Goal: Check status: Check status

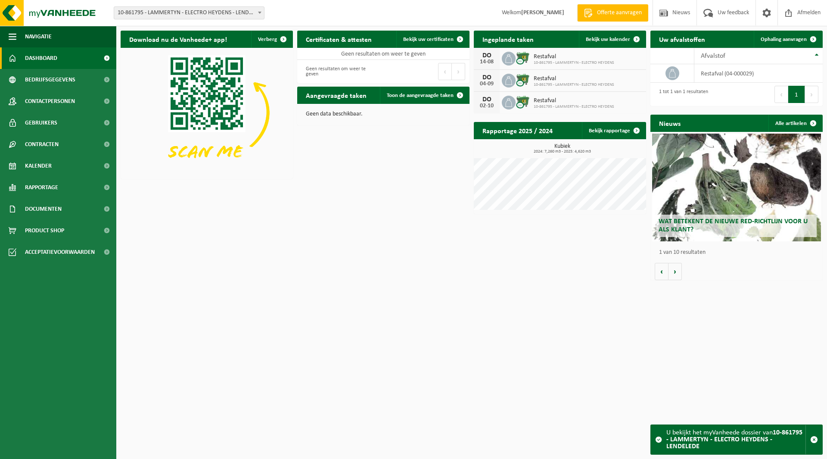
click at [199, 13] on span "10-861795 - LAMMERTYN - ELECTRO HEYDENS - LENDELEDE" at bounding box center [189, 13] width 150 height 12
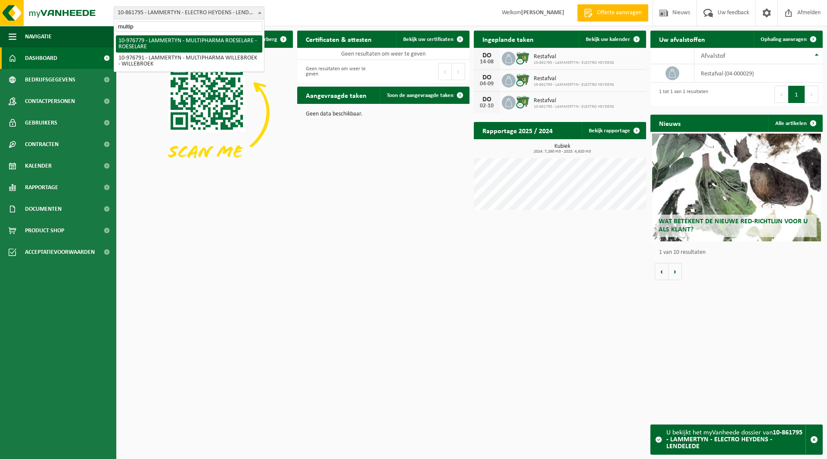
type input "multip"
select select "159070"
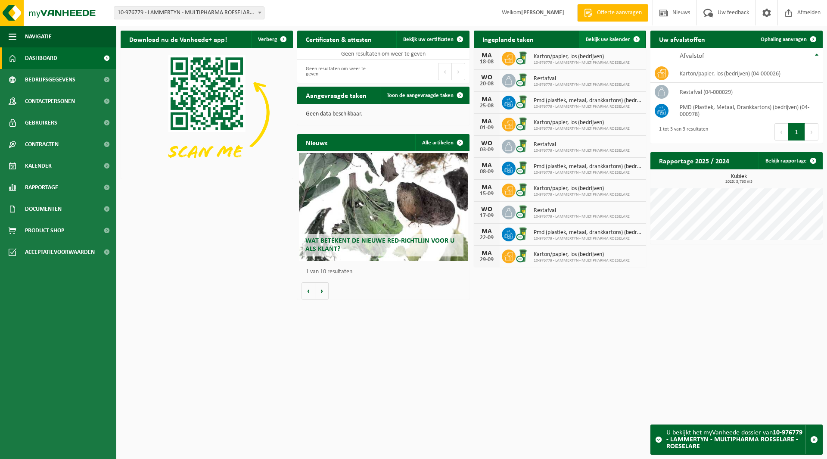
click at [606, 41] on span "Bekijk uw kalender" at bounding box center [608, 40] width 44 height 6
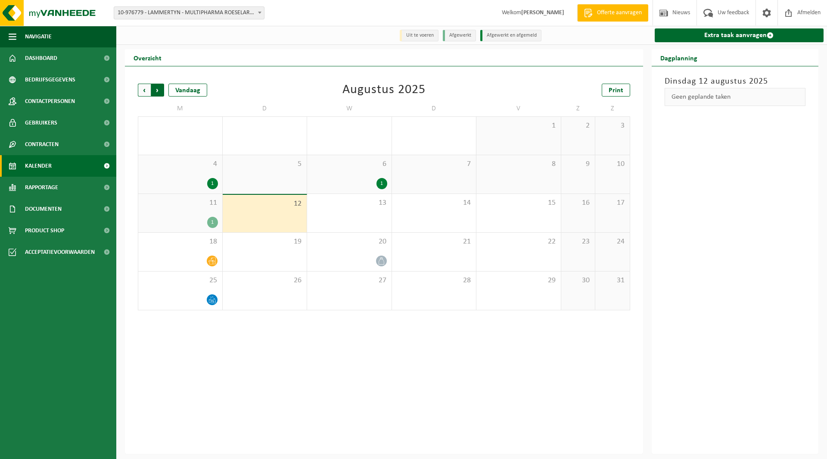
click at [138, 92] on span "Vorige" at bounding box center [144, 90] width 13 height 13
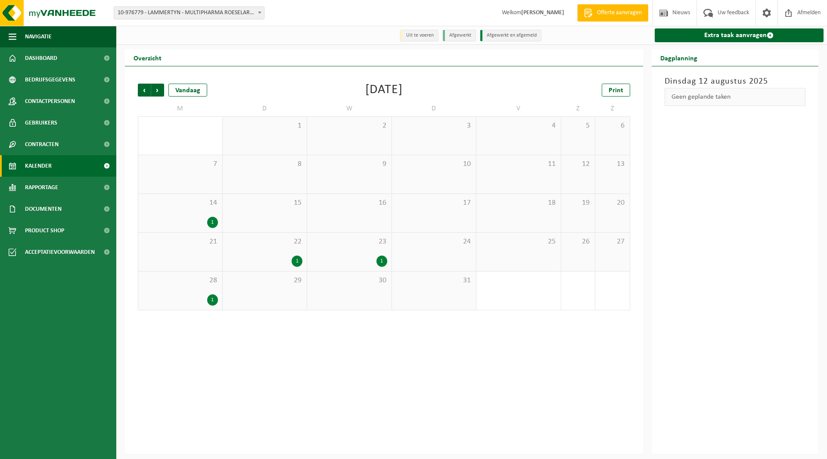
click at [138, 92] on span "Vorige" at bounding box center [144, 90] width 13 height 13
click at [358, 221] on div "1" at bounding box center [350, 222] width 76 height 11
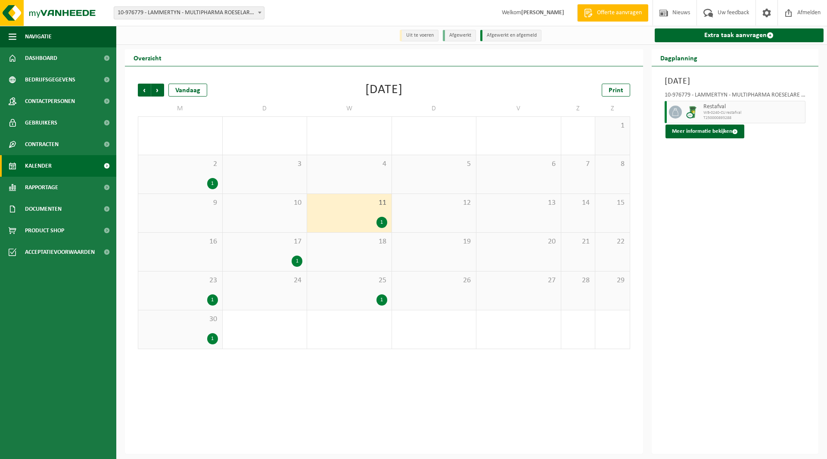
click at [287, 250] on div "17 1" at bounding box center [265, 252] width 84 height 38
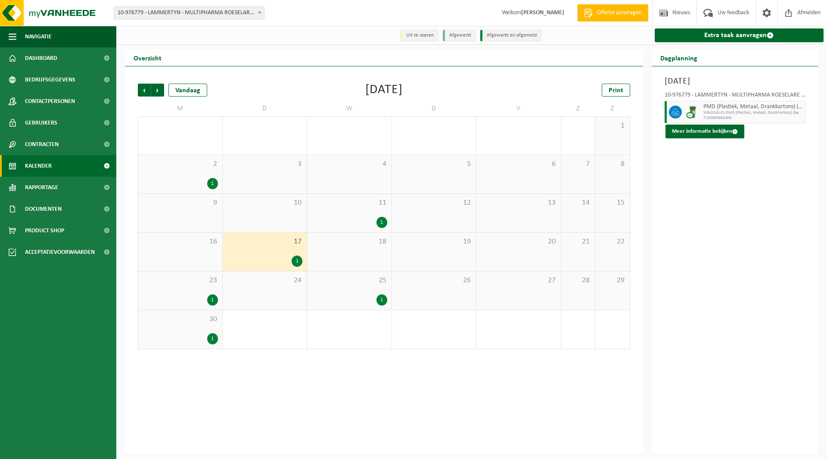
click at [327, 202] on span "11" at bounding box center [350, 202] width 76 height 9
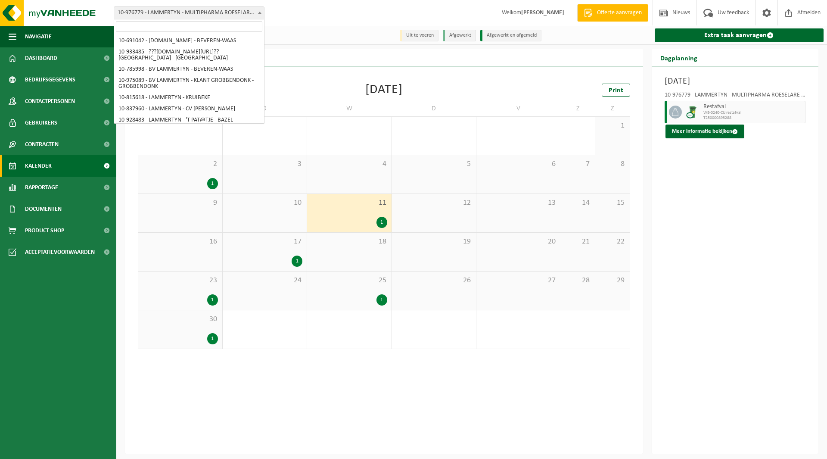
click at [171, 18] on span "10-976779 - LAMMERTYN - MULTIPHARMA ROESELARE - ROESELARE" at bounding box center [189, 13] width 150 height 12
select select "159078"
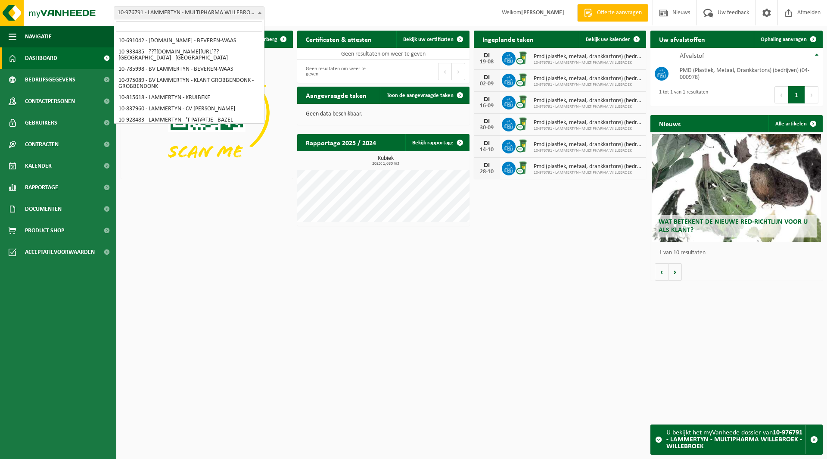
click at [206, 9] on span "10-976791 - LAMMERTYN - MULTIPHARMA WILLEBROEK - WILLEBROEK" at bounding box center [189, 13] width 150 height 12
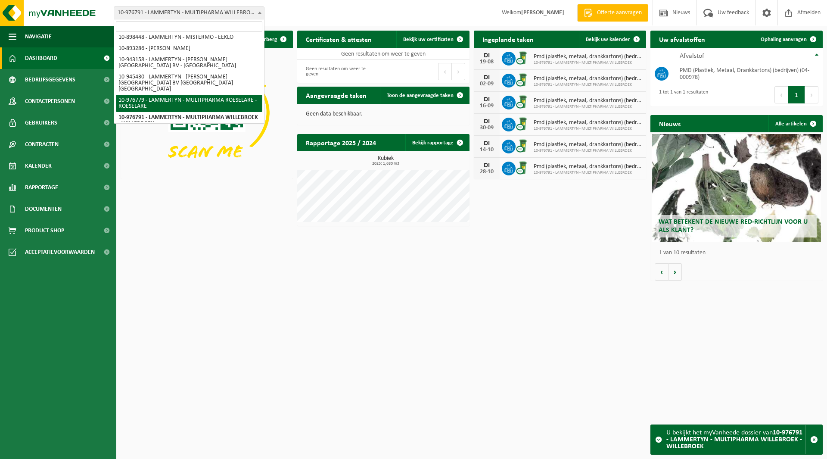
select select "159070"
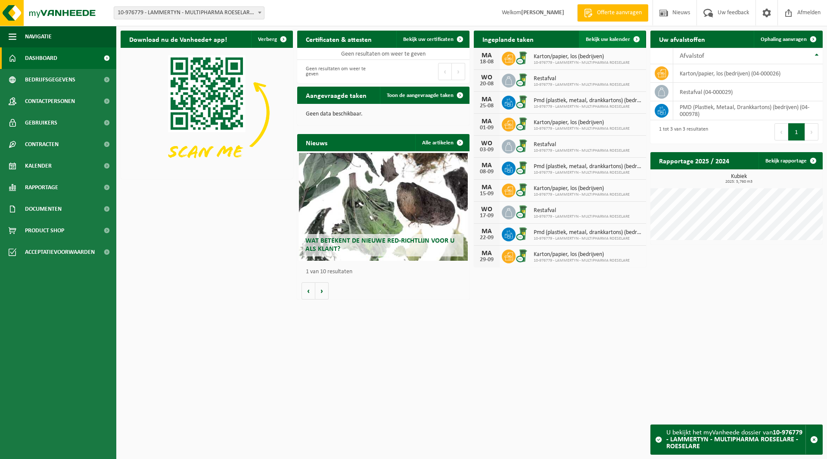
click at [597, 34] on link "Bekijk uw kalender" at bounding box center [612, 39] width 66 height 17
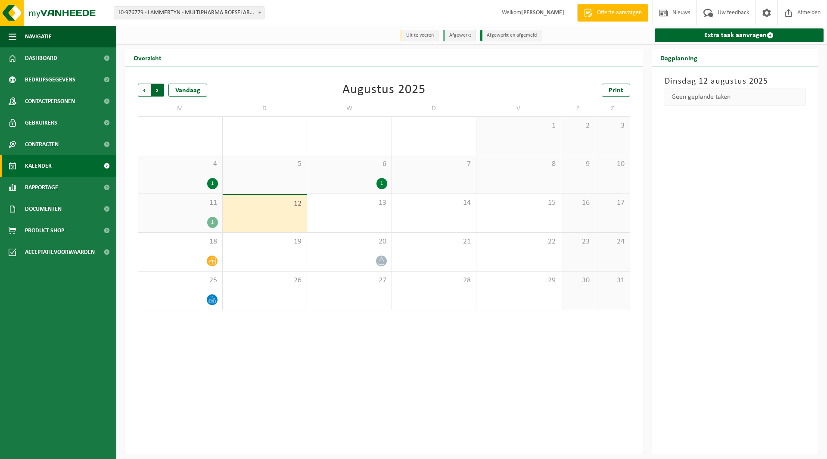
click at [143, 95] on span "Vorige" at bounding box center [144, 90] width 13 height 13
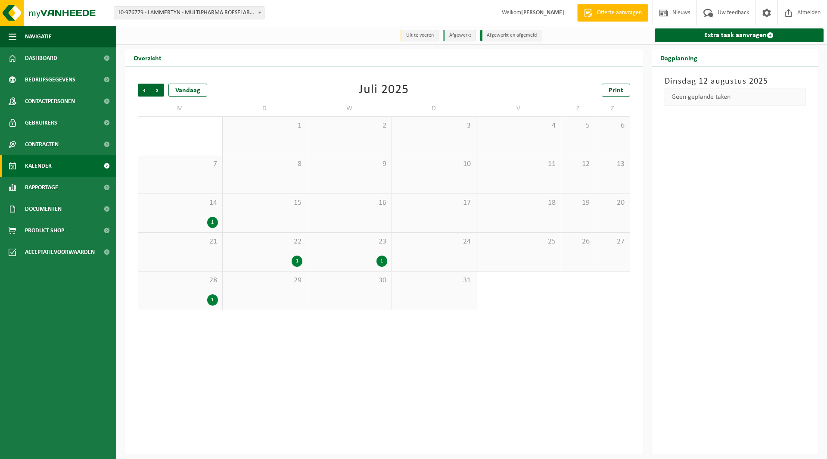
click at [143, 95] on span "Vorige" at bounding box center [144, 90] width 13 height 13
click at [343, 204] on span "11" at bounding box center [350, 202] width 76 height 9
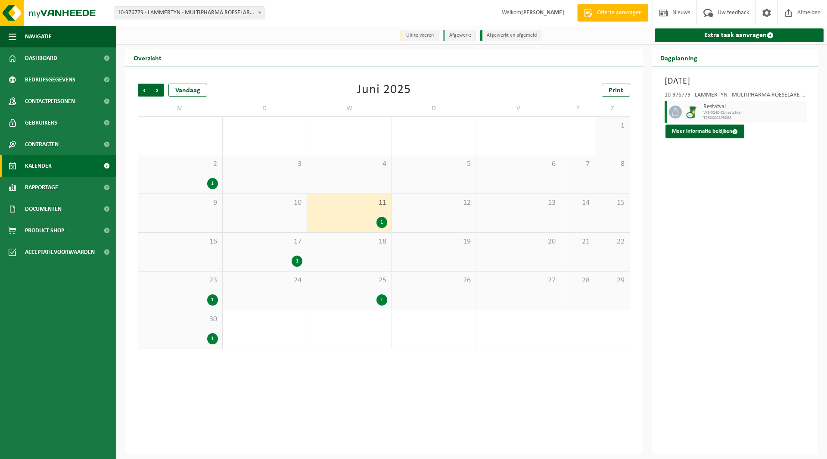
click at [198, 175] on div "2 1" at bounding box center [180, 174] width 84 height 38
